Goal: Navigation & Orientation: Find specific page/section

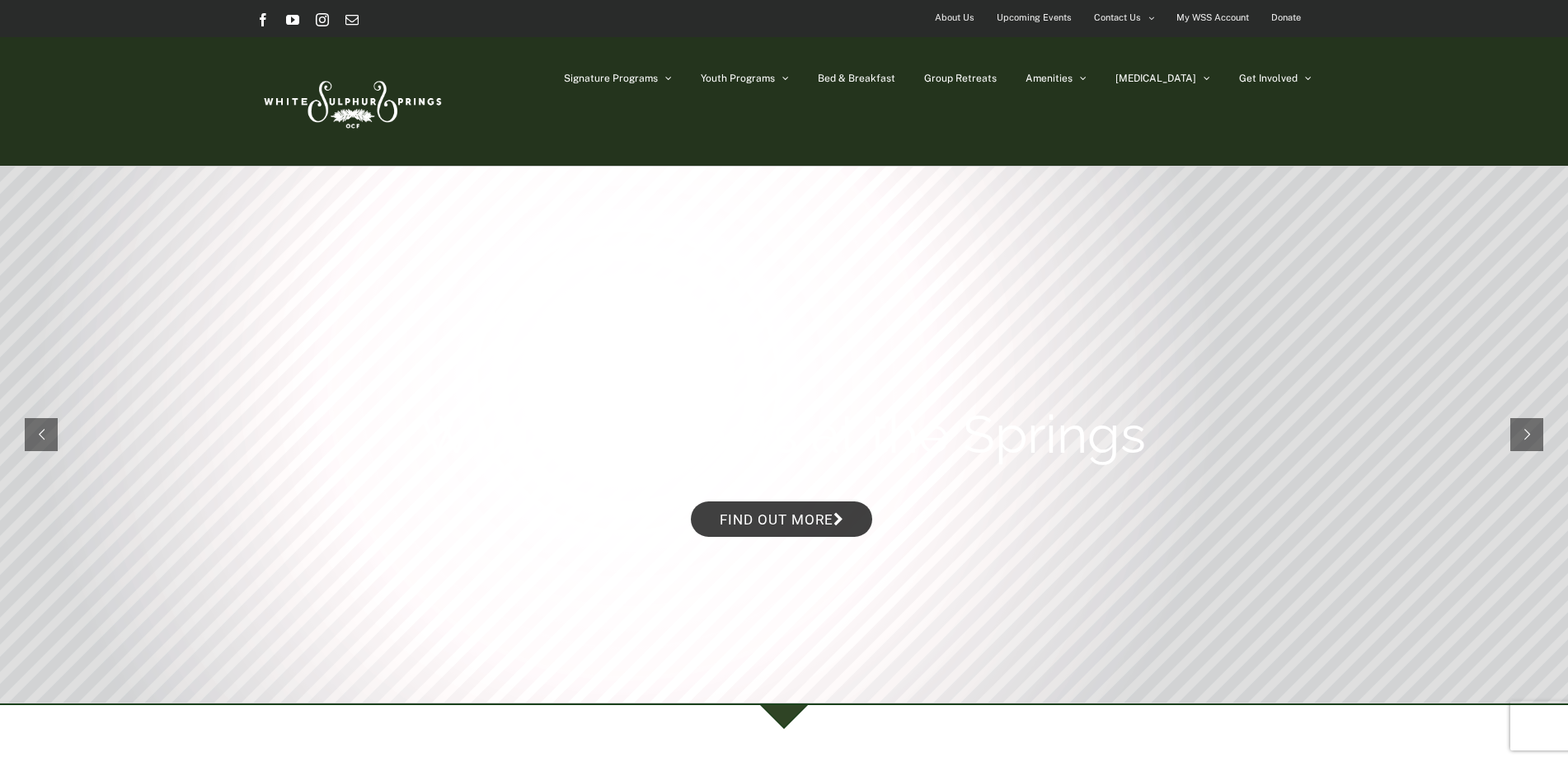
click at [967, 18] on span "About Us" at bounding box center [954, 18] width 40 height 24
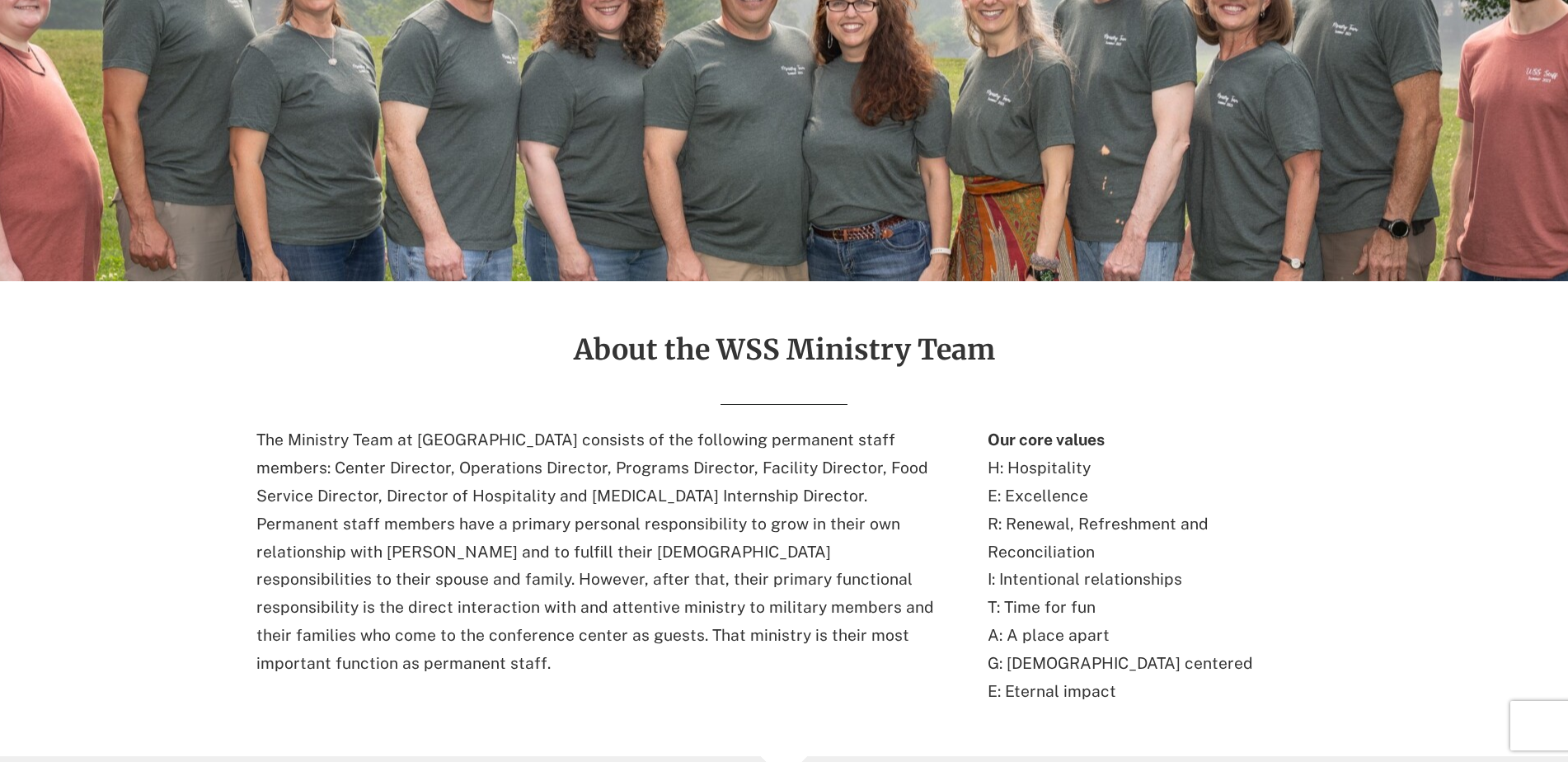
scroll to position [27, 0]
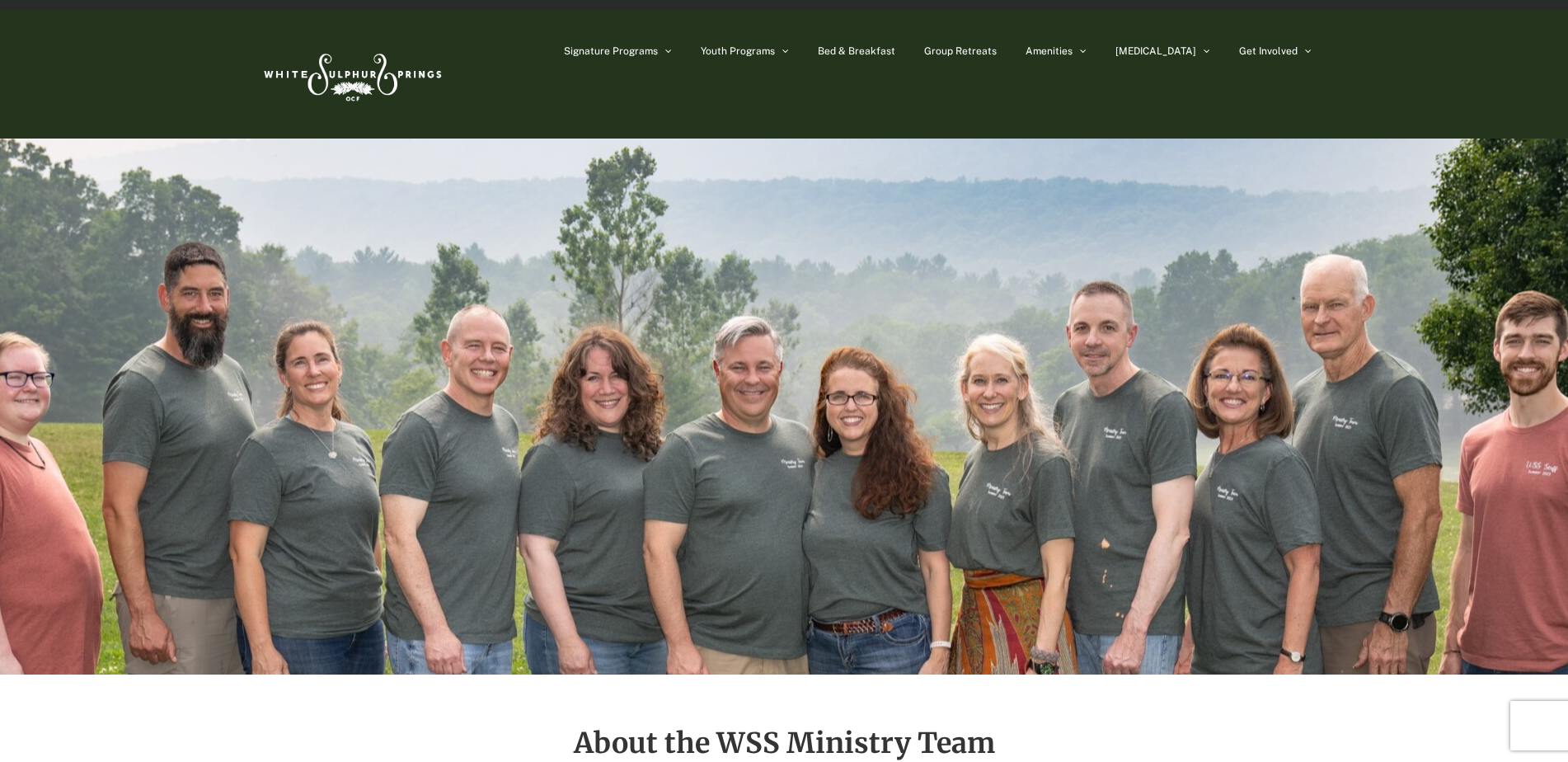
click at [356, 70] on img at bounding box center [351, 74] width 190 height 77
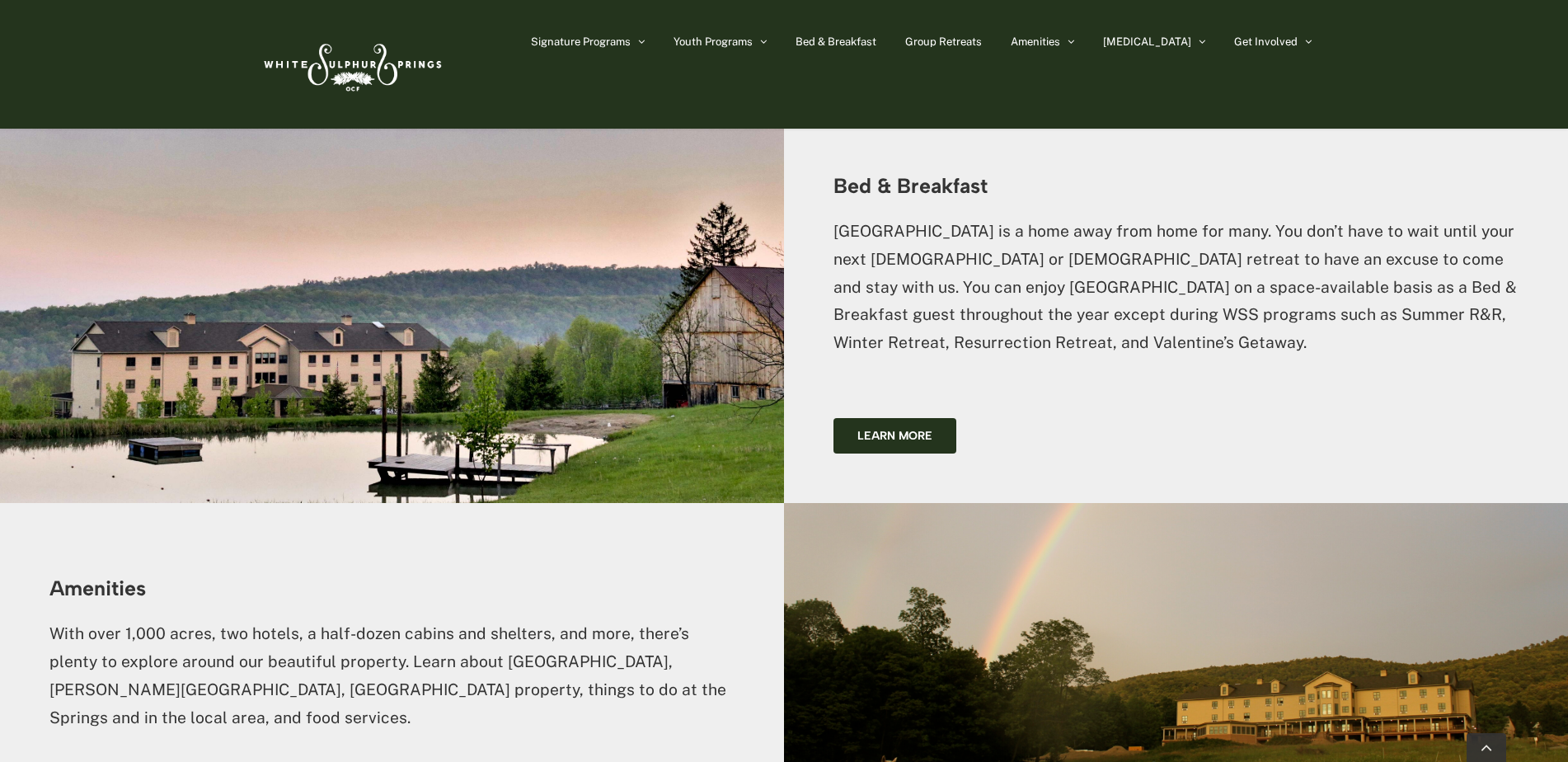
scroll to position [2803, 0]
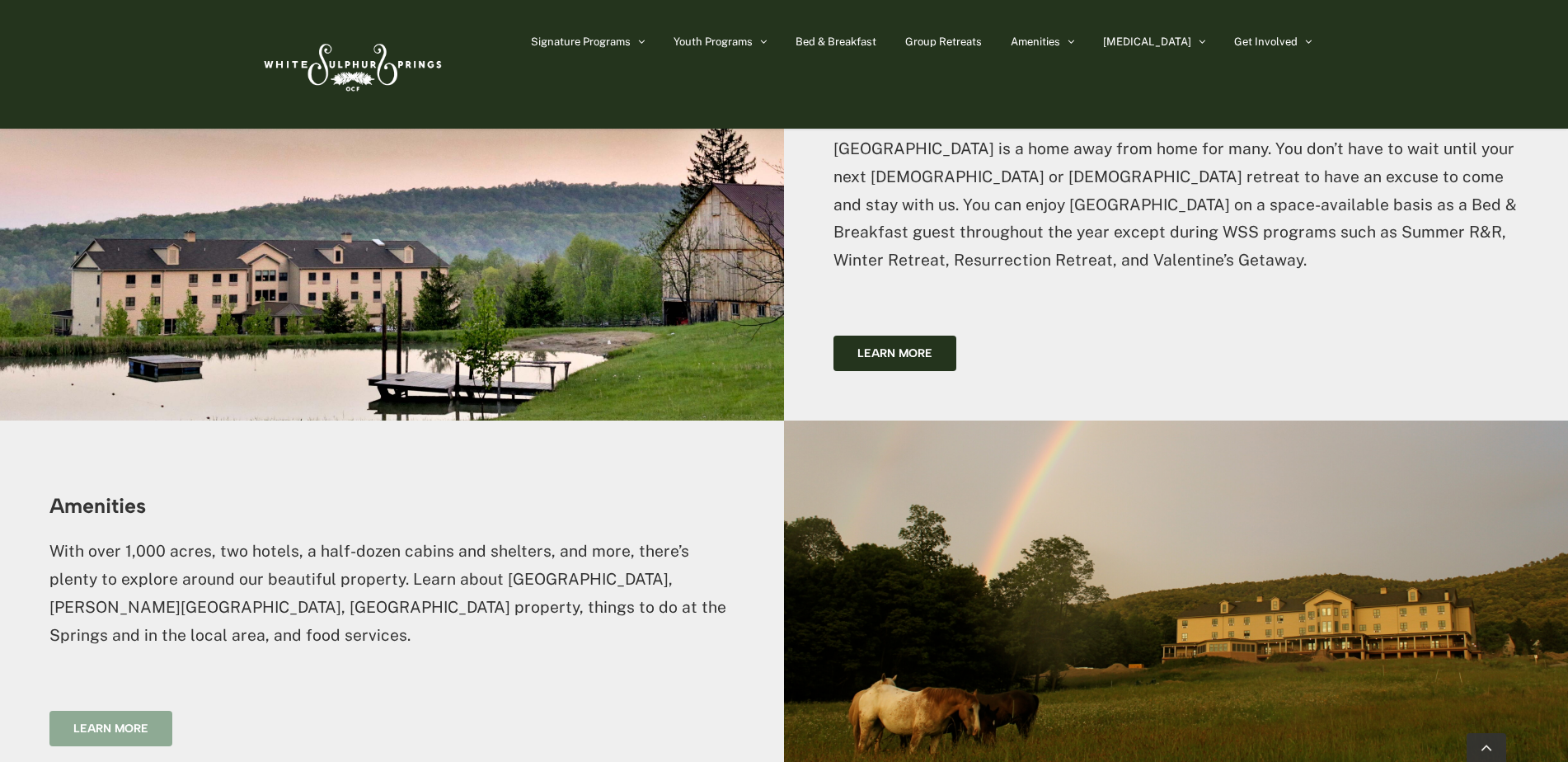
click at [134, 721] on span "Learn more" at bounding box center [111, 728] width 75 height 14
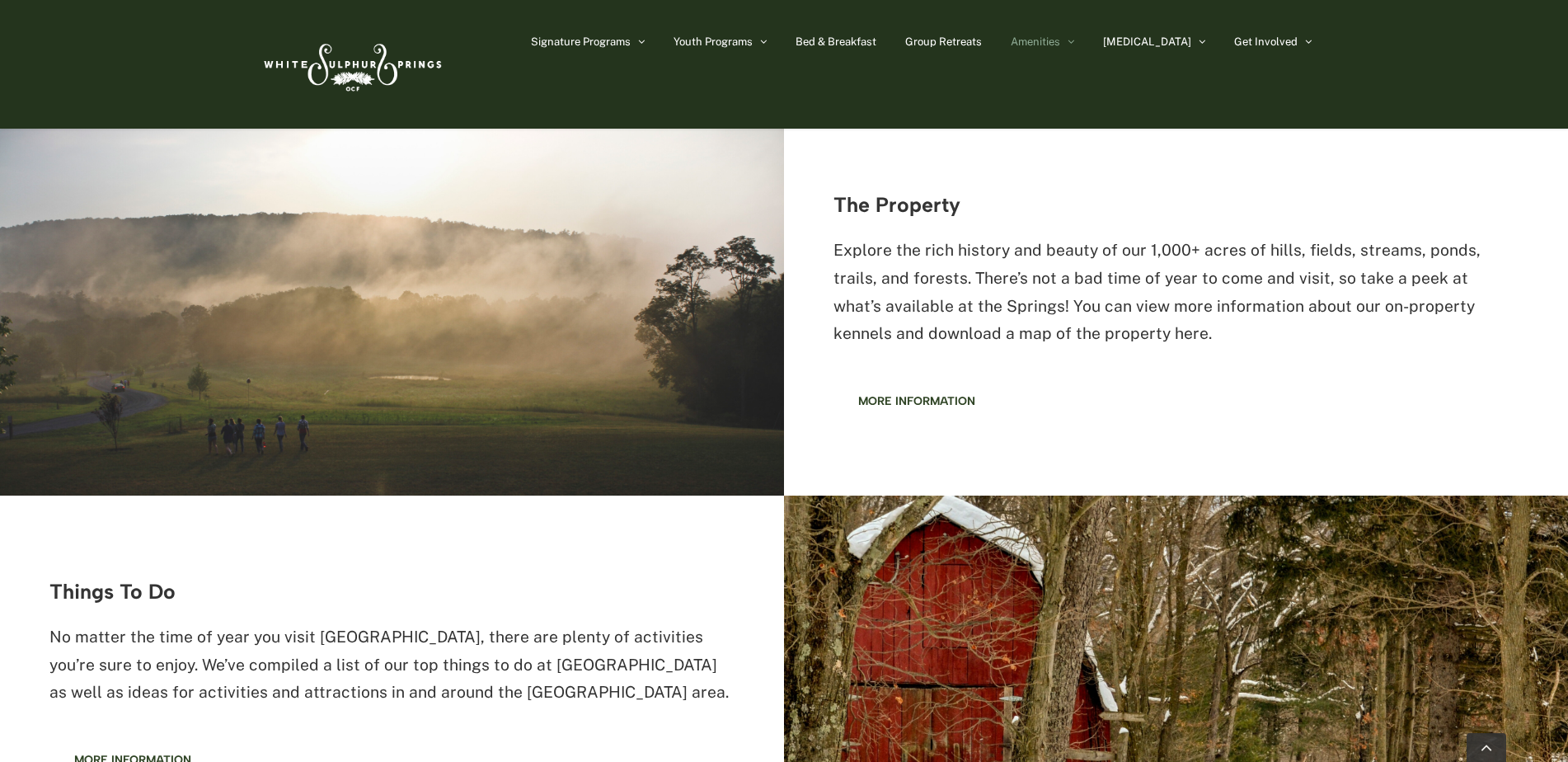
scroll to position [1319, 0]
